Goal: Transaction & Acquisition: Purchase product/service

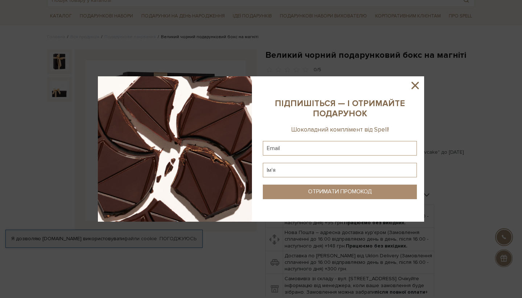
scroll to position [50, 0]
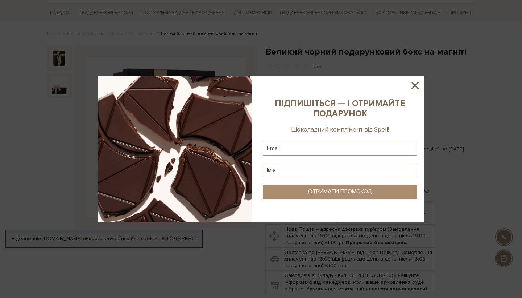
click at [413, 83] on icon at bounding box center [415, 85] width 7 height 7
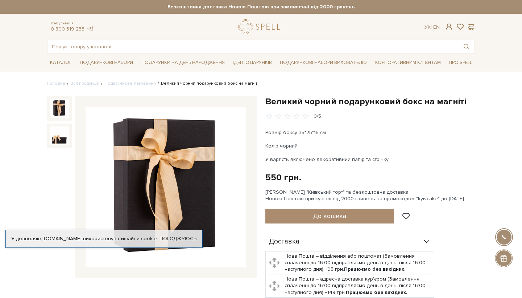
scroll to position [0, 0]
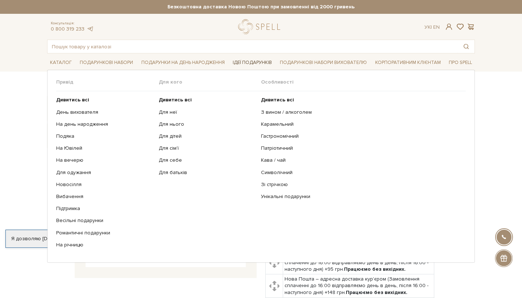
click at [244, 62] on link "Ідеї подарунків" at bounding box center [252, 62] width 45 height 11
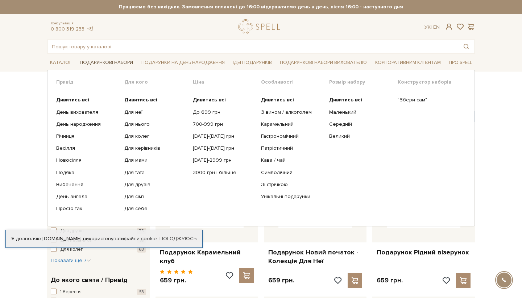
click at [110, 61] on link "Подарункові набори" at bounding box center [106, 62] width 59 height 11
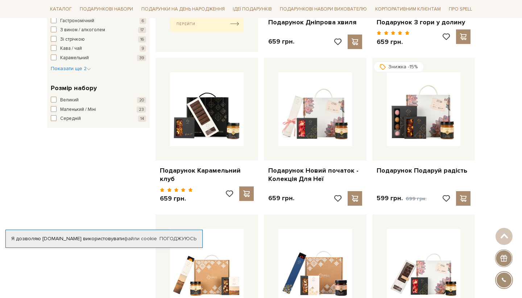
scroll to position [377, 0]
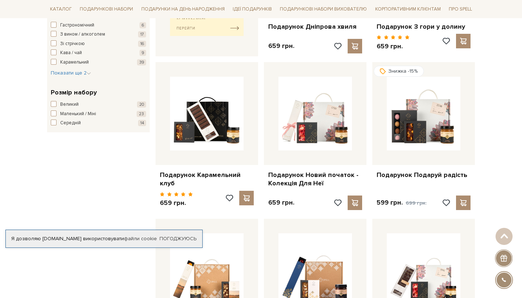
click at [391, 1] on li "Корпоративним клієнтам" at bounding box center [408, 9] width 71 height 18
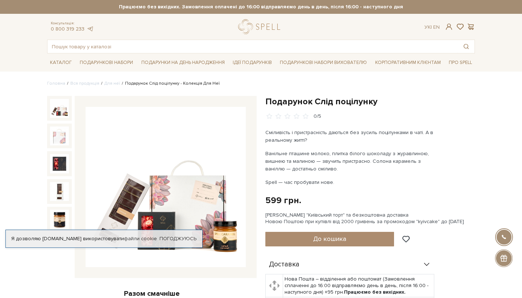
click at [157, 171] on img at bounding box center [166, 187] width 160 height 160
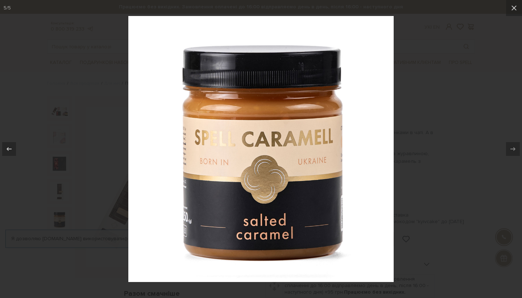
click at [468, 110] on div at bounding box center [261, 149] width 522 height 298
